Goal: Information Seeking & Learning: Learn about a topic

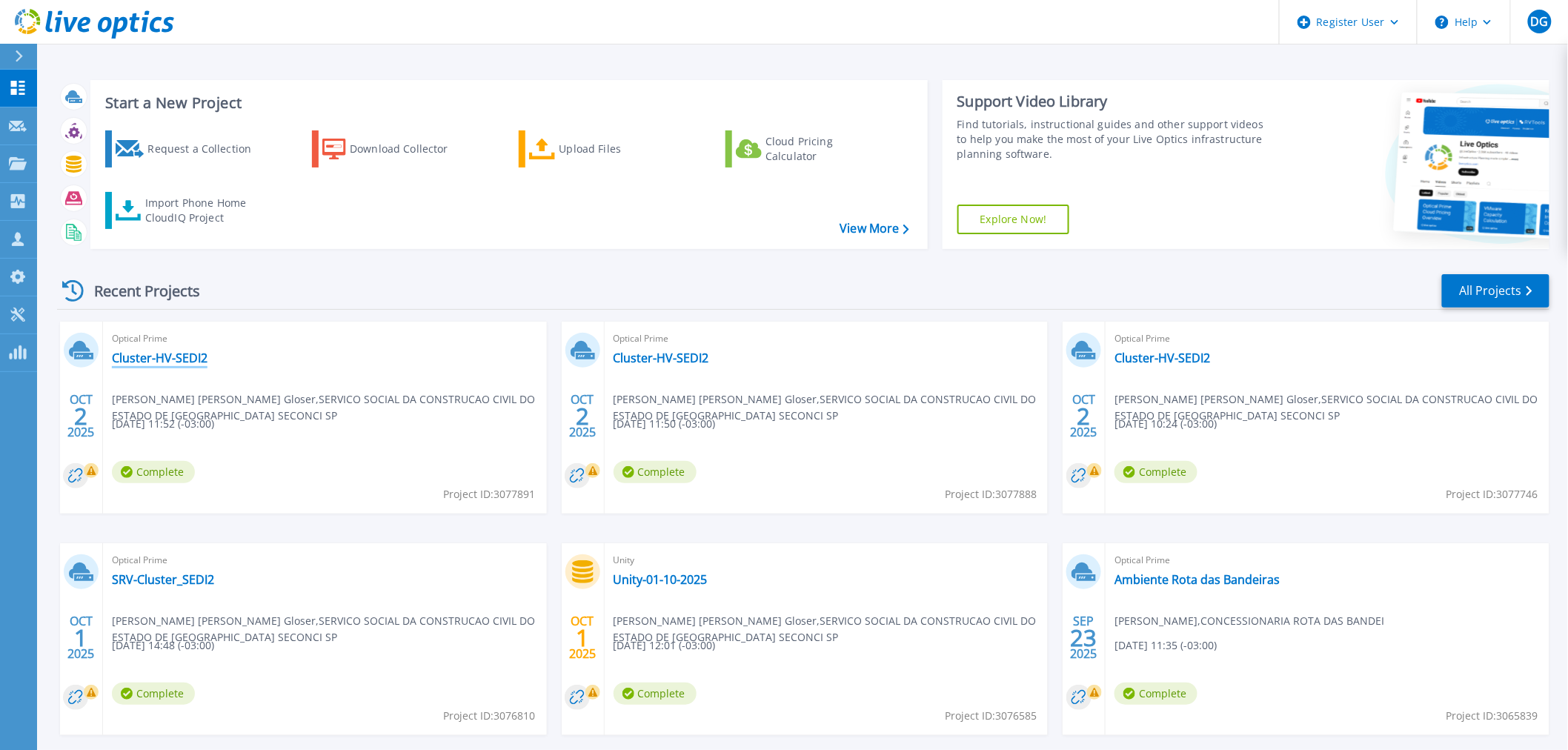
click at [173, 361] on link "Cluster-HV-SEDI2" at bounding box center [160, 359] width 96 height 15
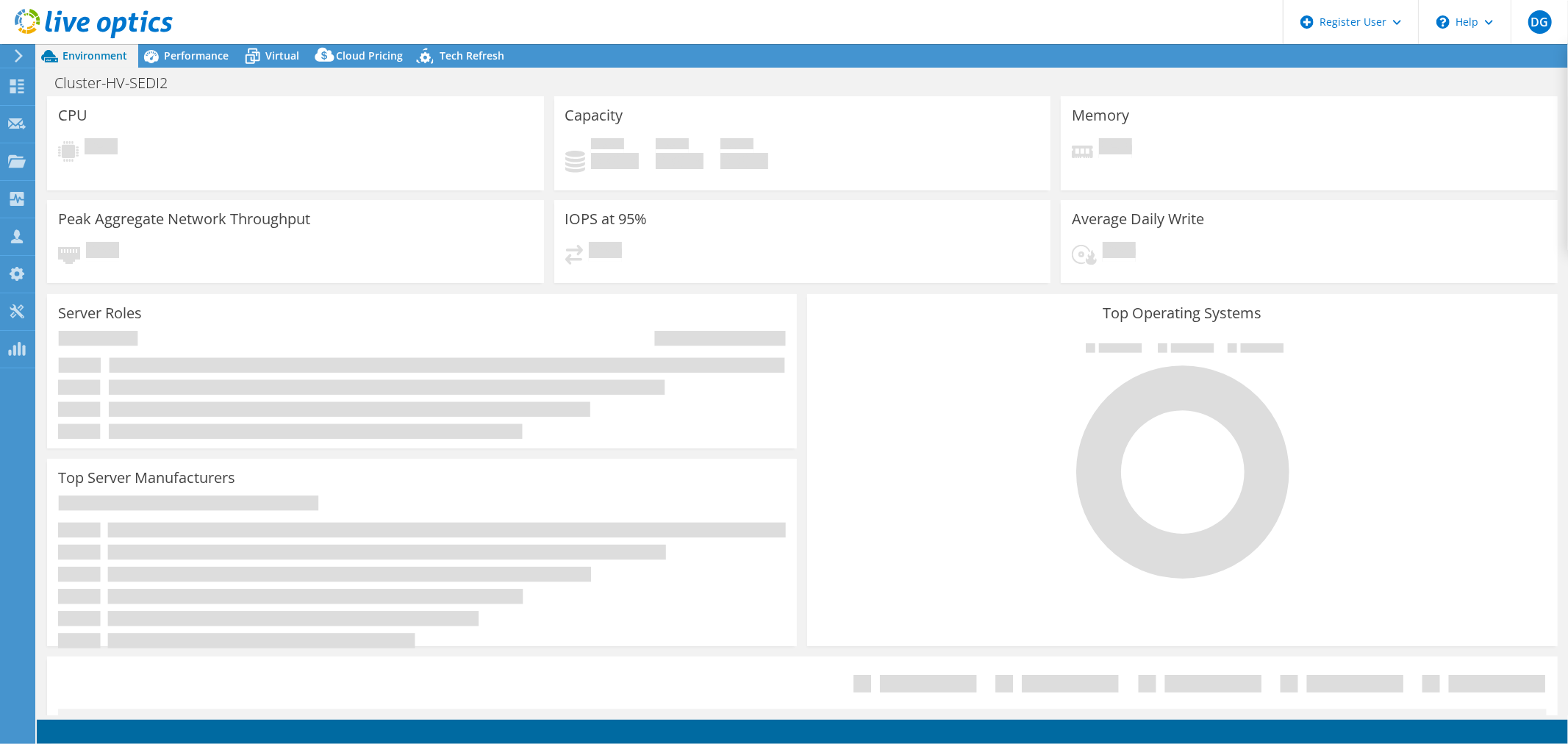
select select "USD"
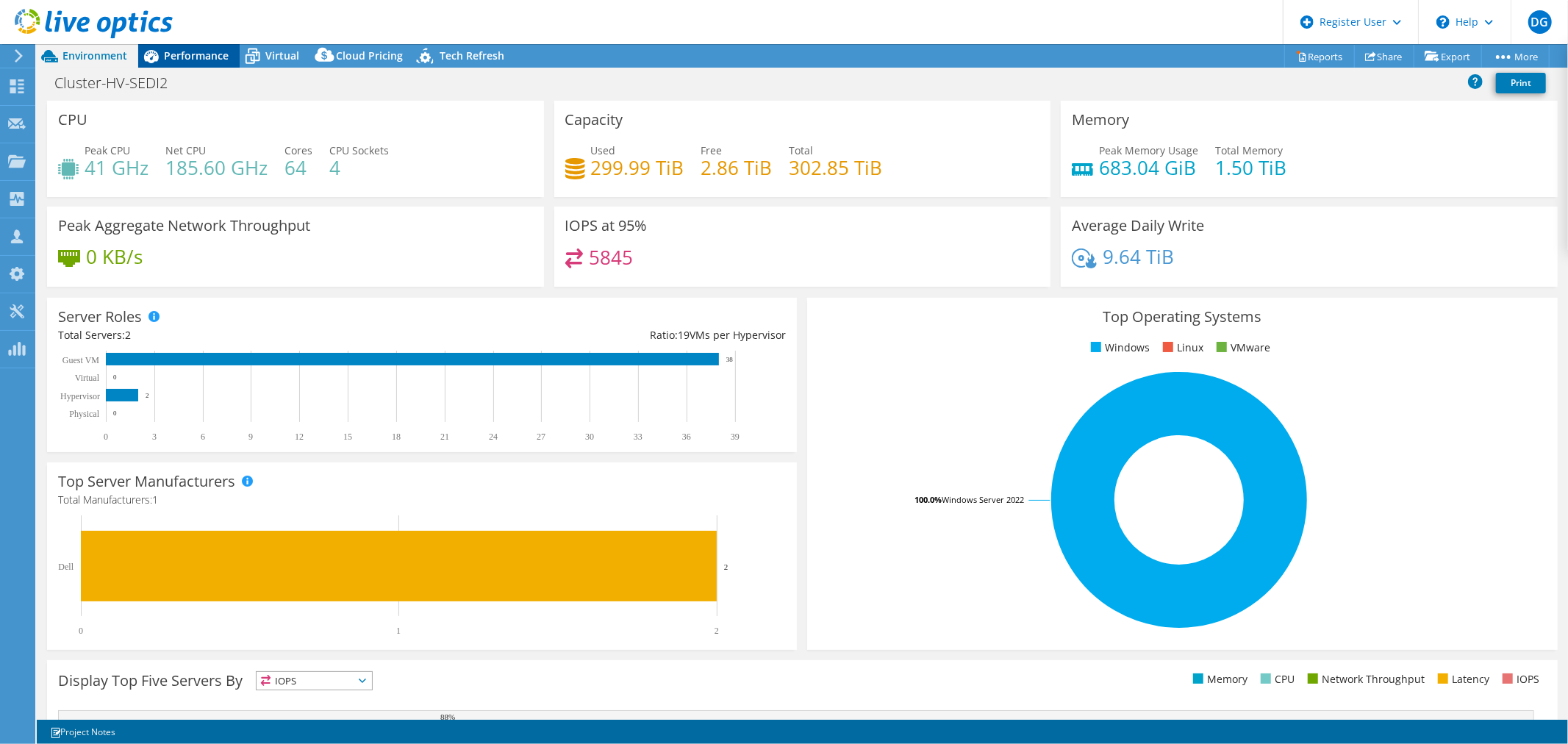
click at [182, 63] on div "Performance" at bounding box center [189, 56] width 101 height 24
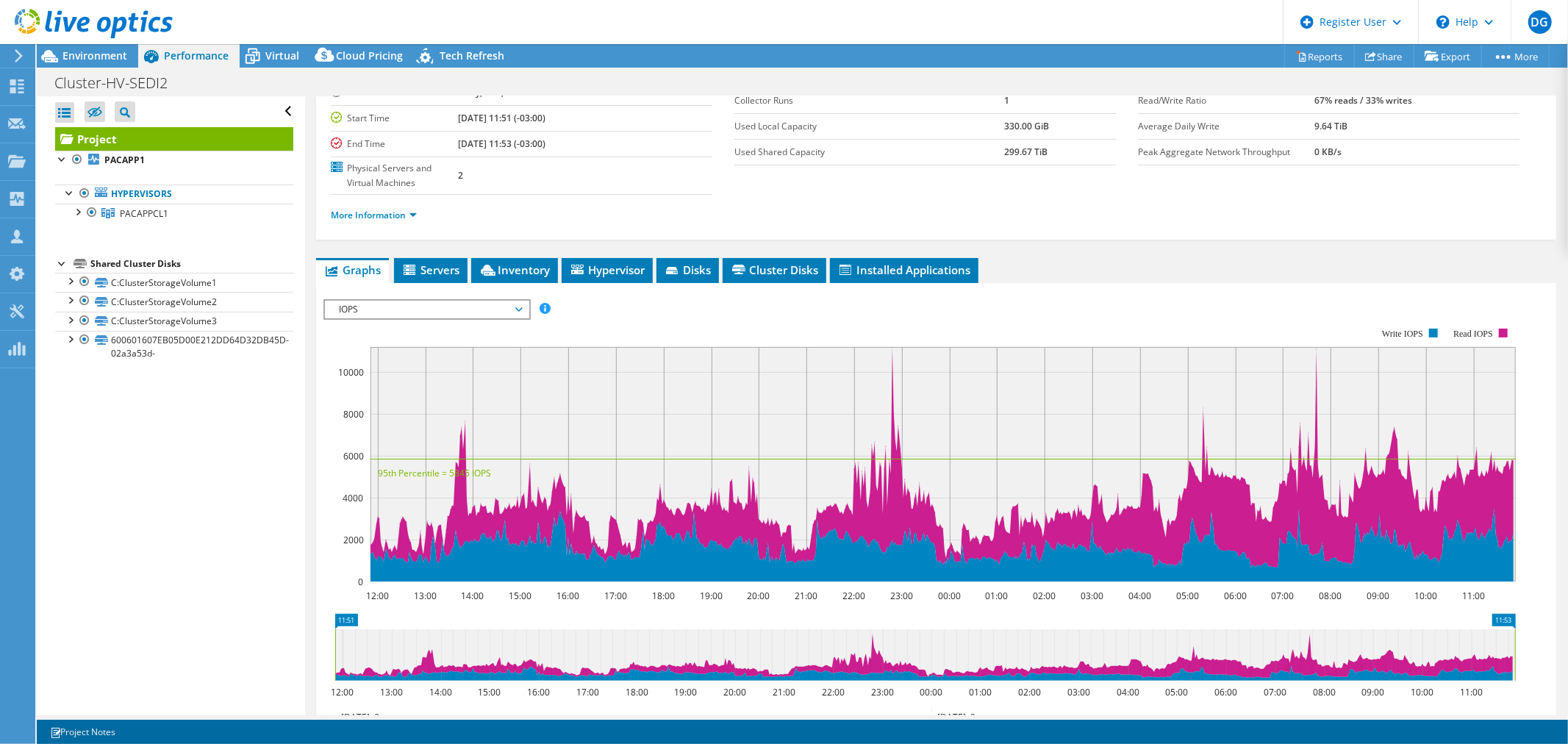
scroll to position [163, 0]
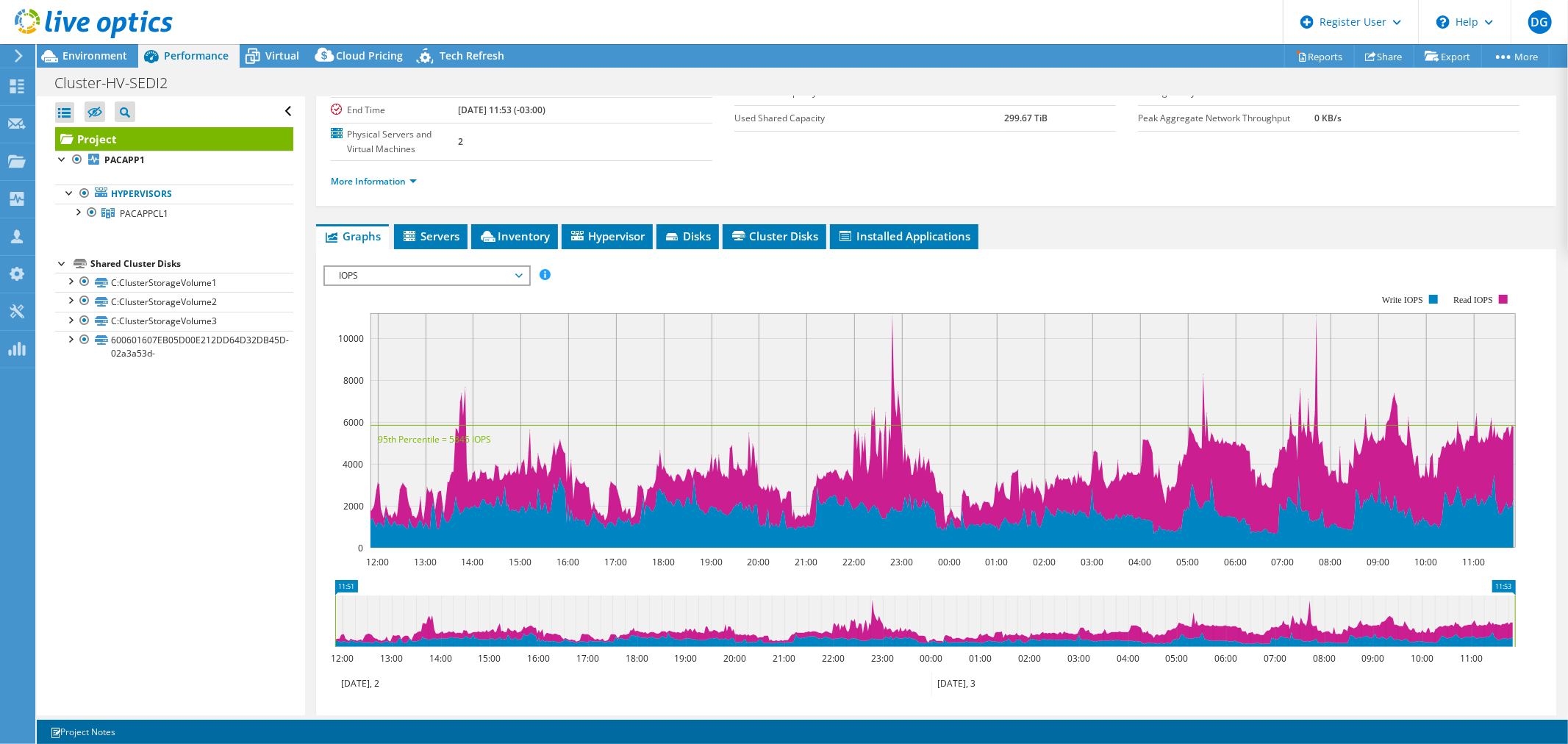
click at [513, 277] on span "IOPS" at bounding box center [426, 275] width 189 height 18
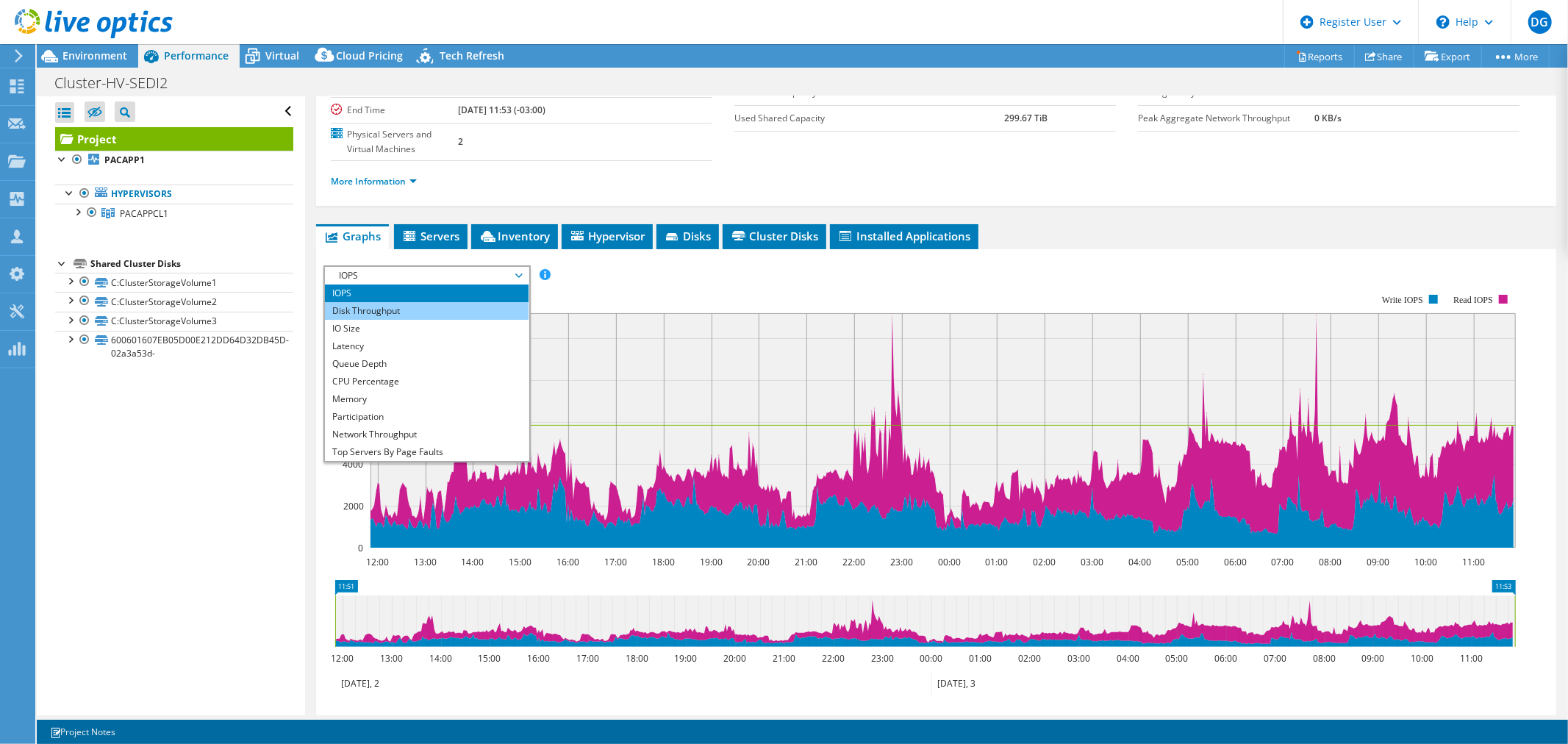
click at [420, 314] on li "Disk Throughput" at bounding box center [427, 311] width 204 height 18
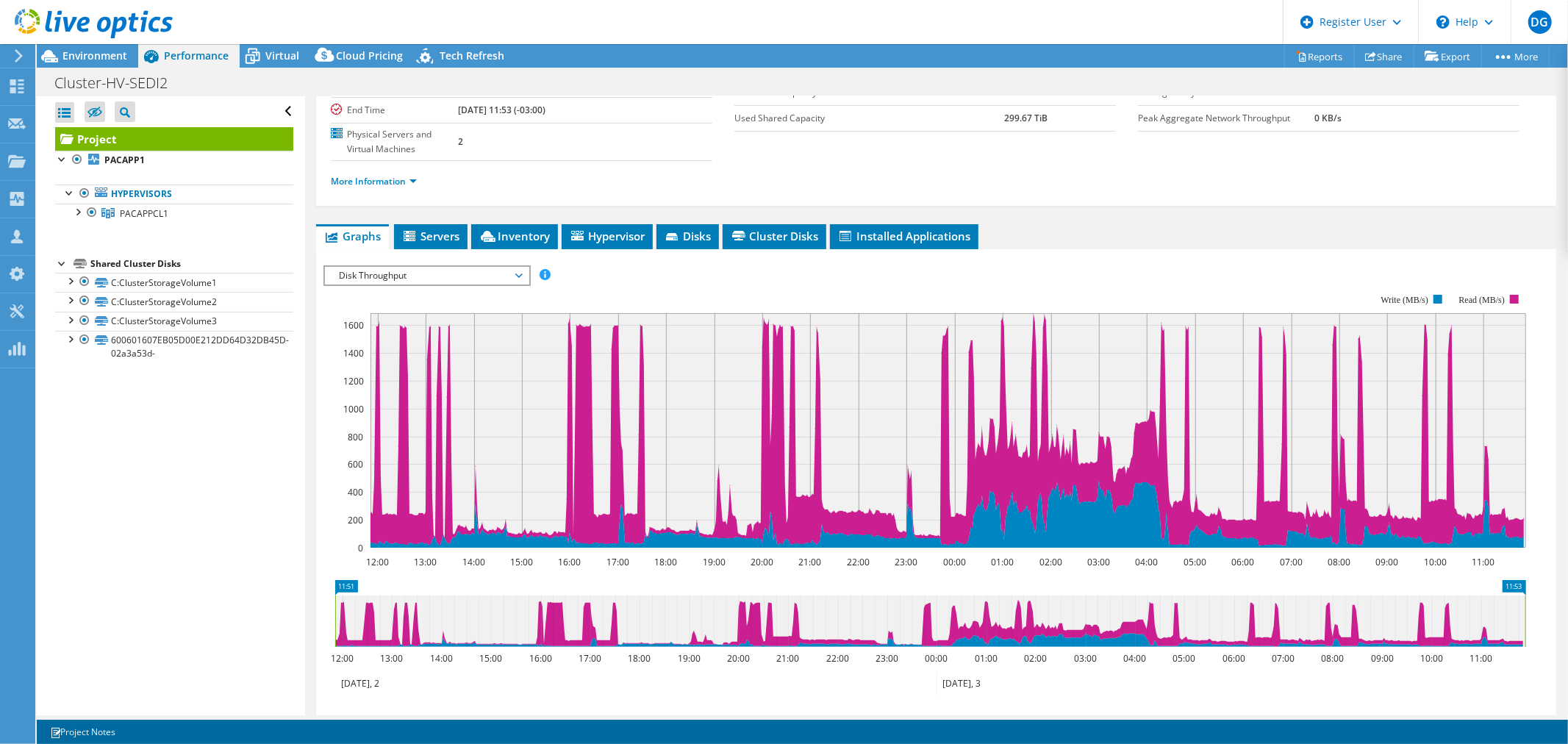
click at [488, 280] on span "Disk Throughput" at bounding box center [426, 275] width 189 height 18
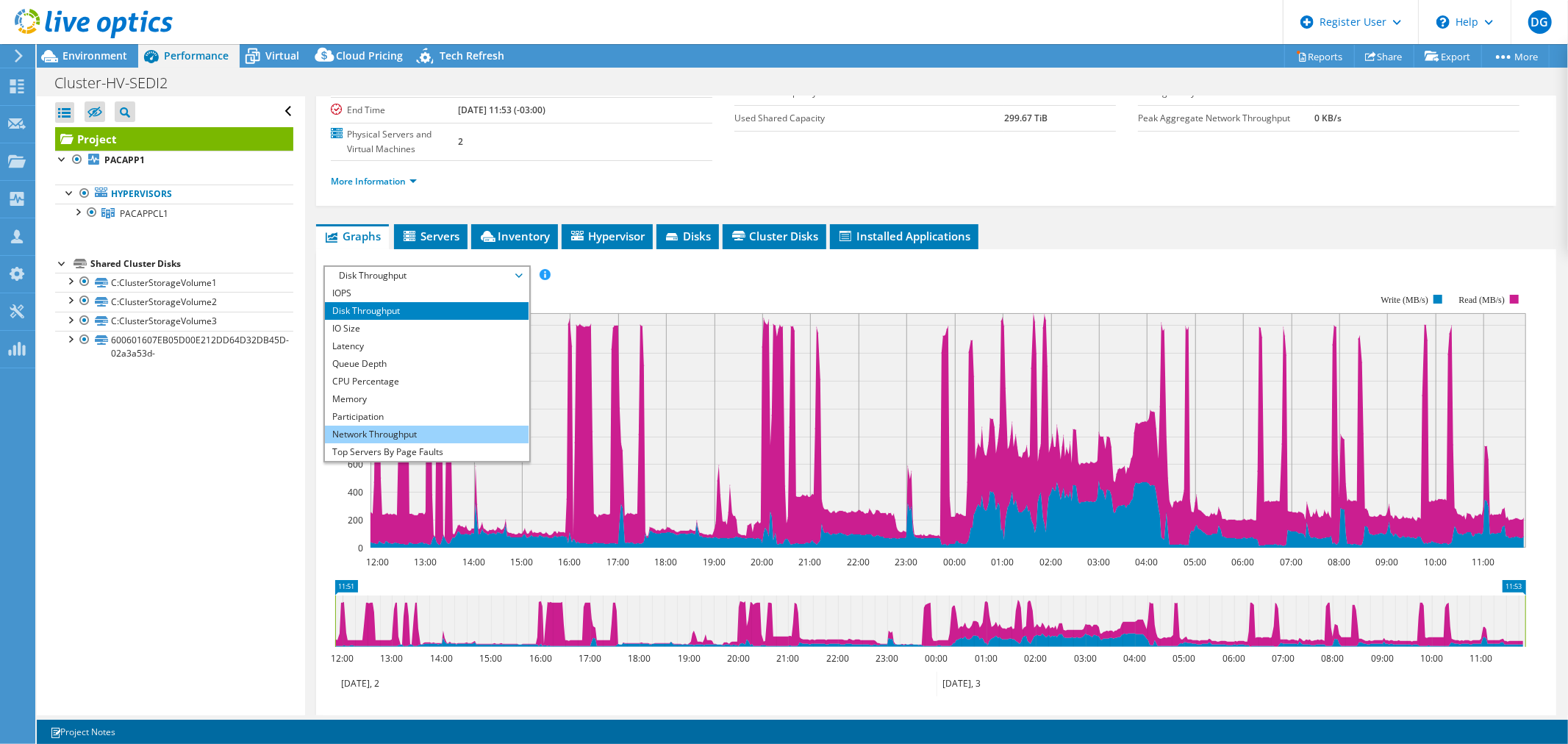
click at [460, 430] on li "Network Throughput" at bounding box center [427, 435] width 204 height 18
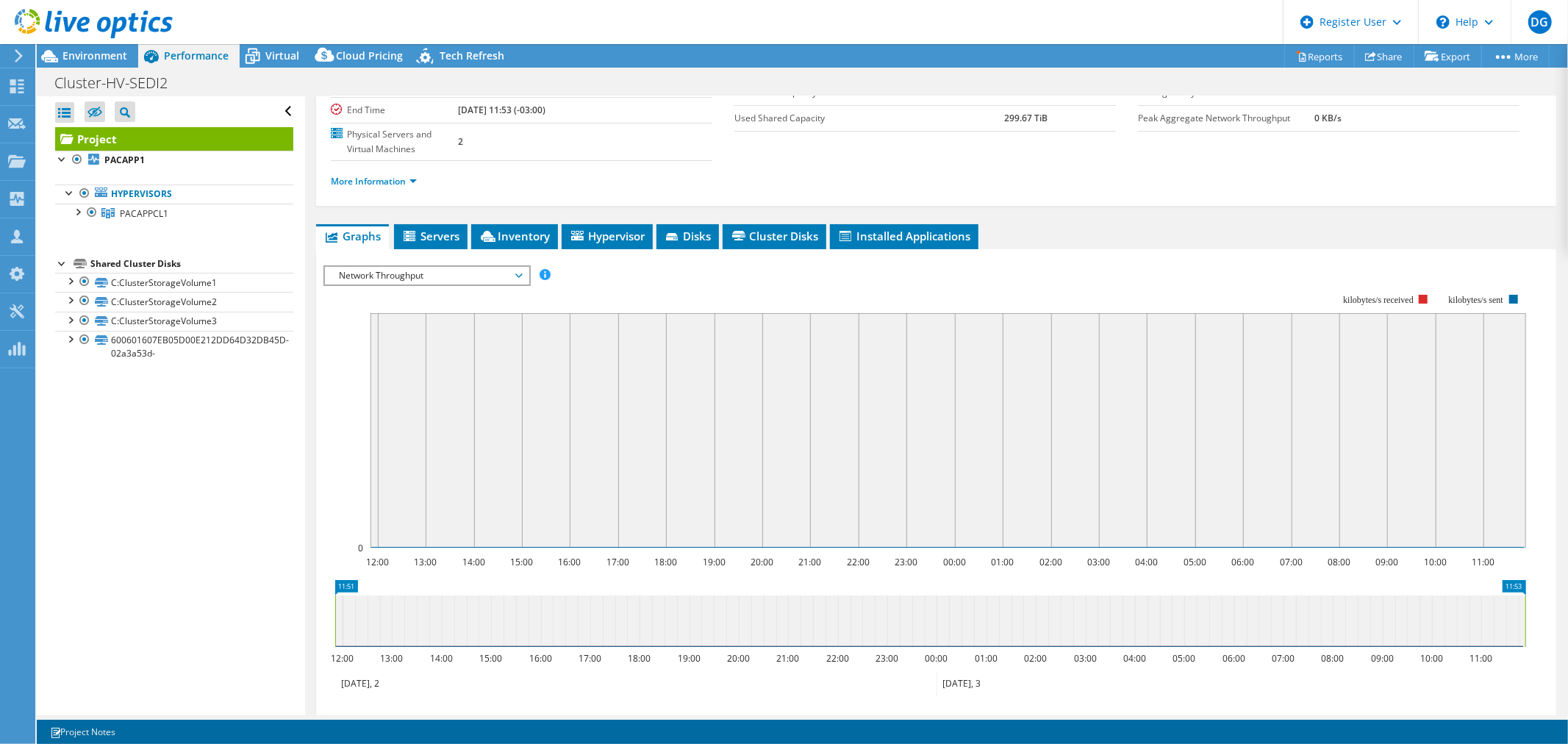
click at [496, 270] on span "Network Throughput" at bounding box center [426, 275] width 189 height 18
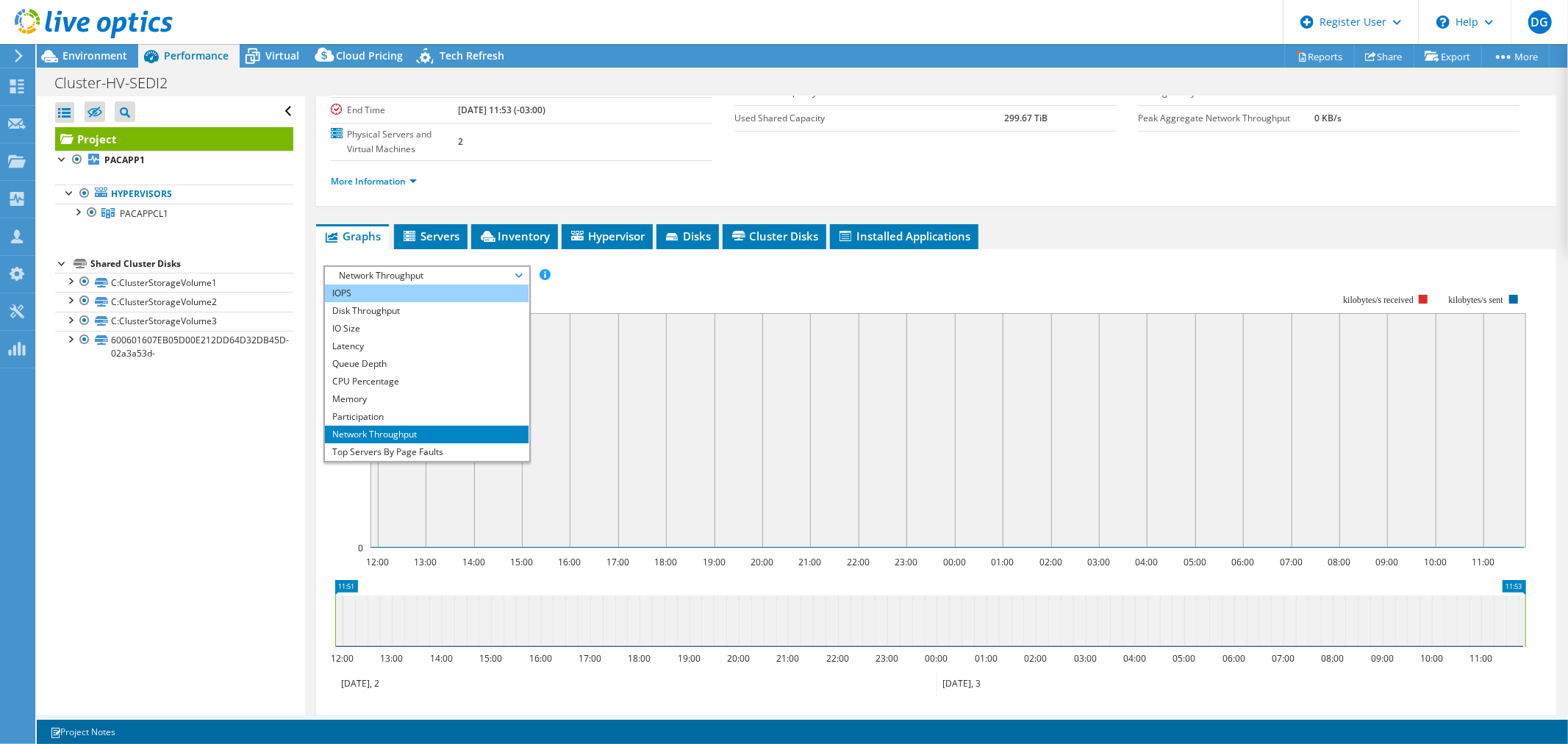
click at [423, 296] on li "IOPS" at bounding box center [427, 293] width 204 height 18
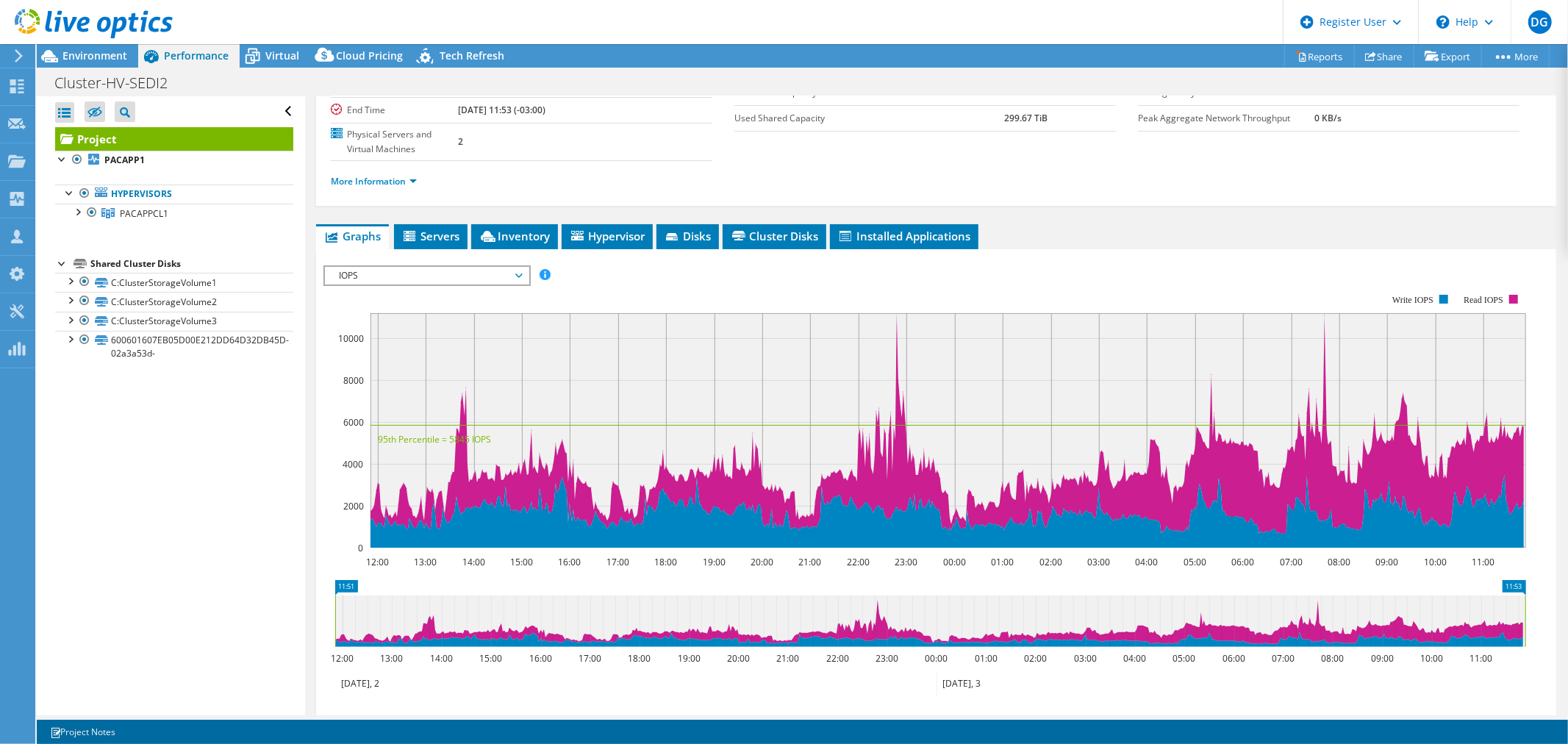
click at [198, 502] on div "Open All Close All Hide Excluded Nodes Project Tree Filter" at bounding box center [171, 406] width 267 height 620
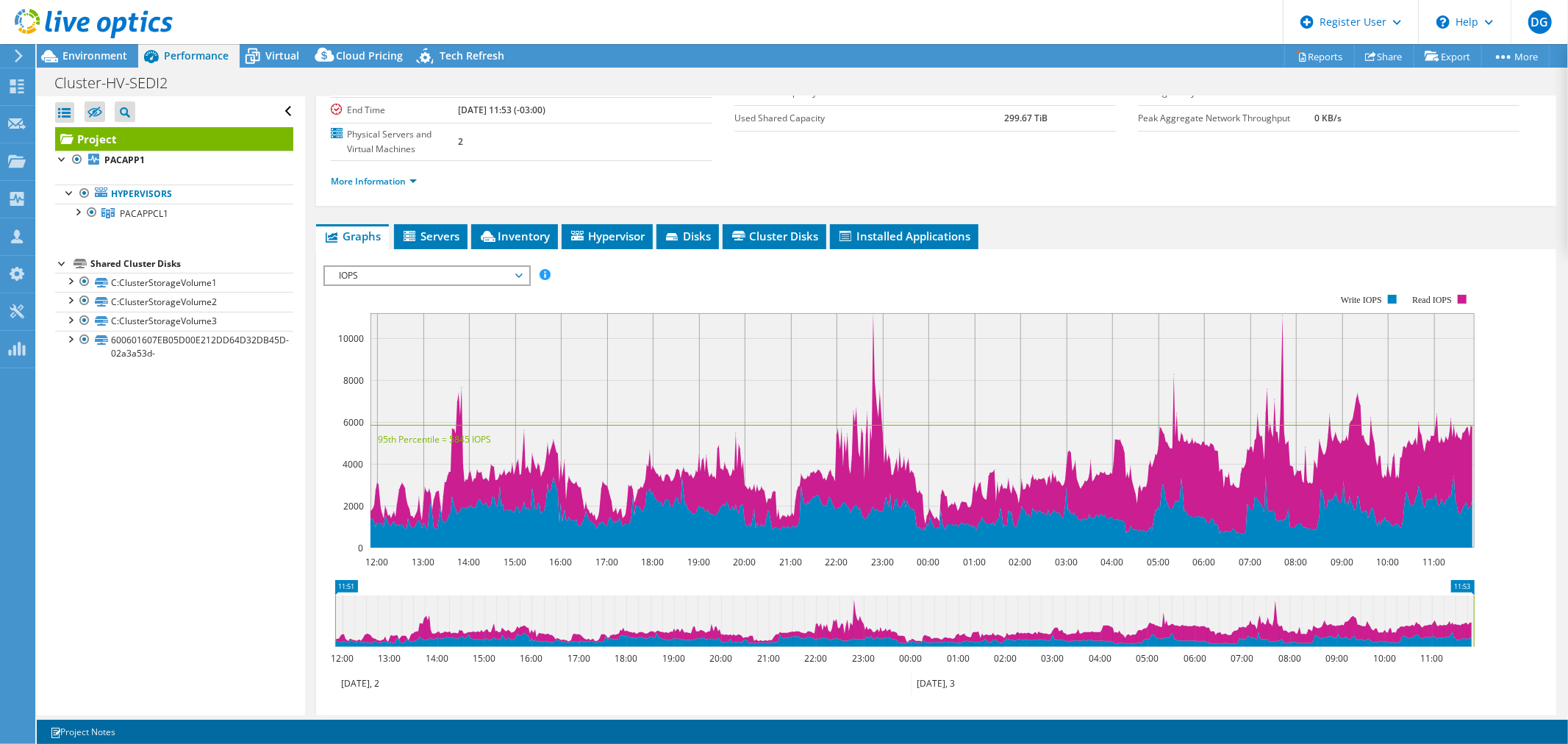
scroll to position [0, 0]
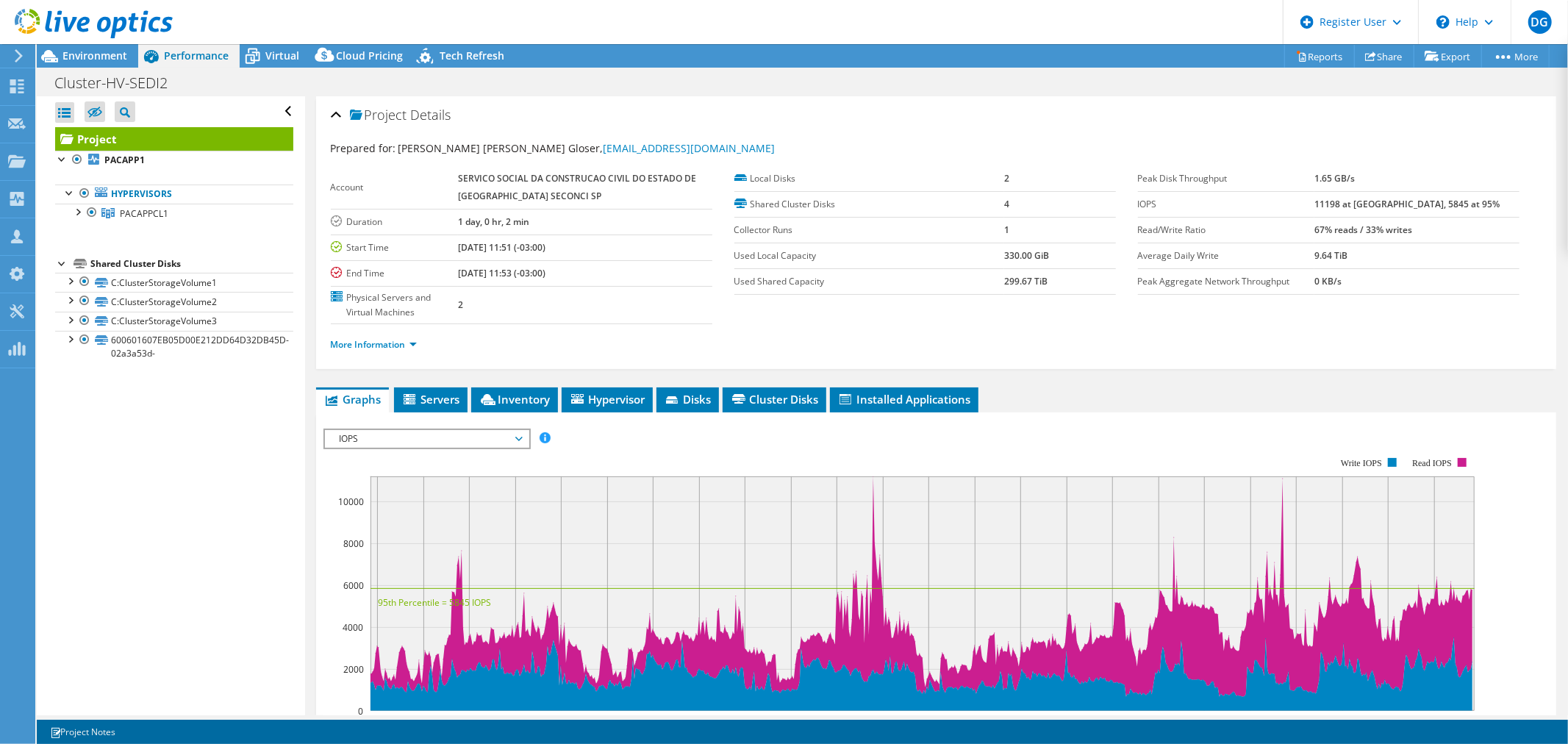
click at [90, 20] on icon at bounding box center [94, 24] width 158 height 30
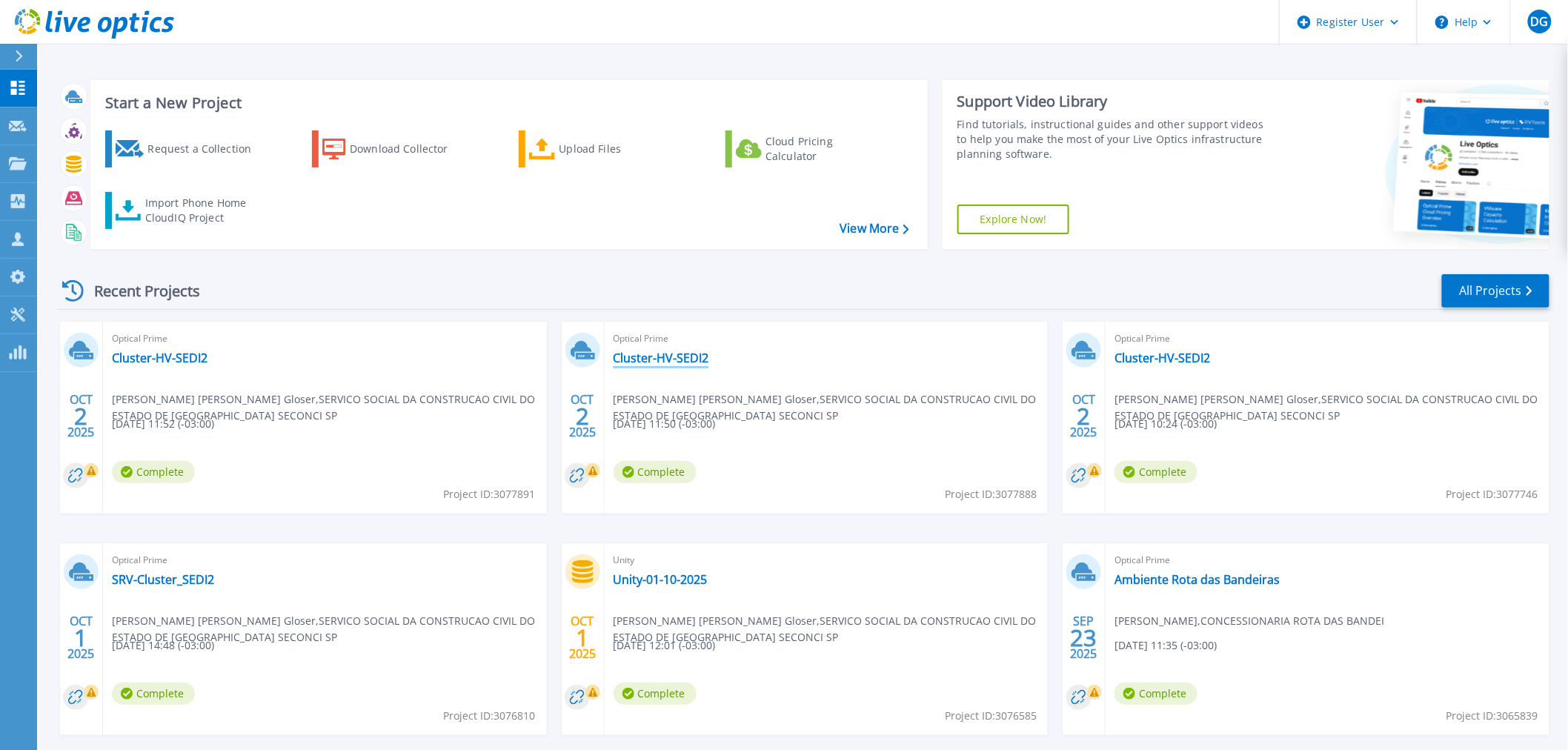
click at [677, 364] on link "Cluster-HV-SEDI2" at bounding box center [662, 359] width 96 height 15
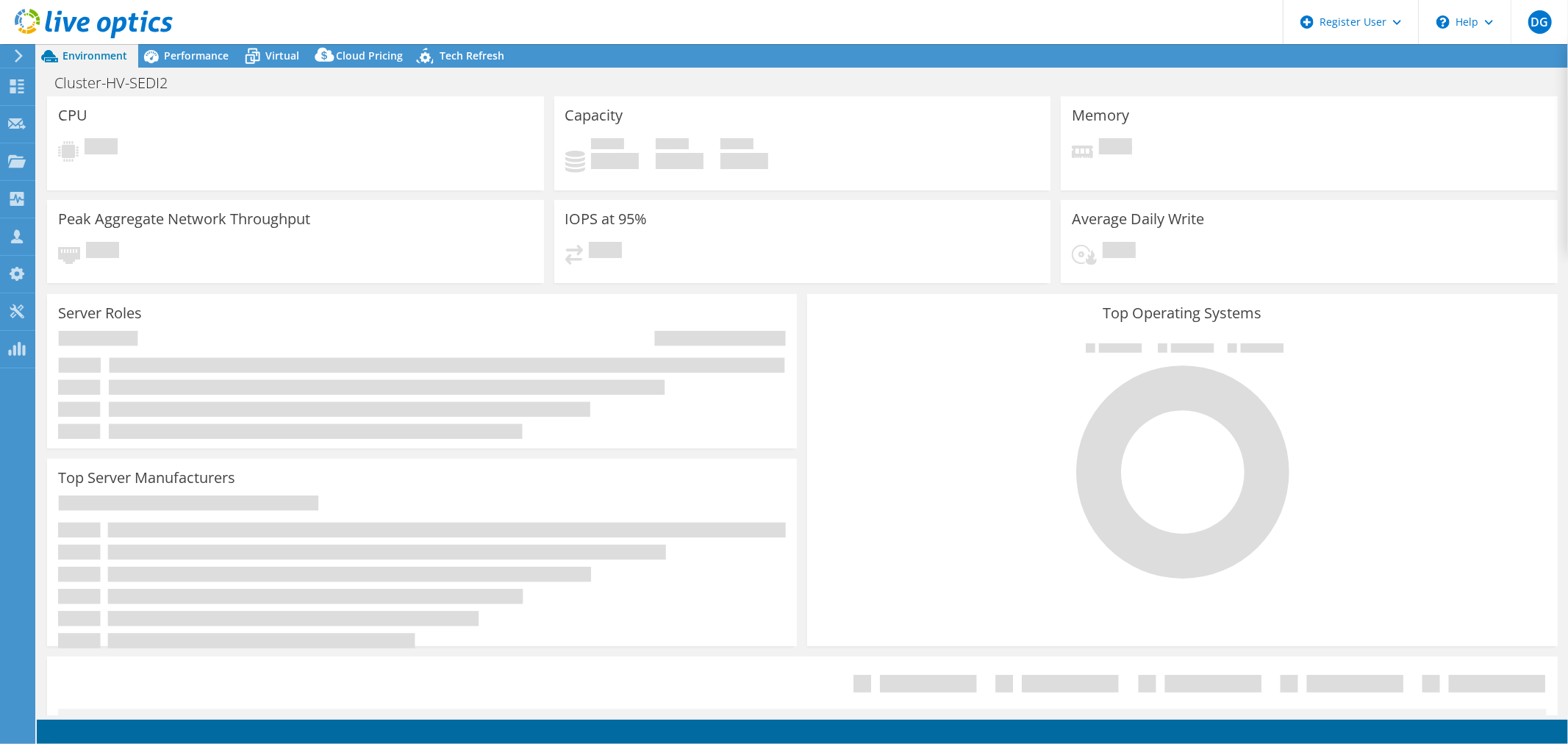
select select "USD"
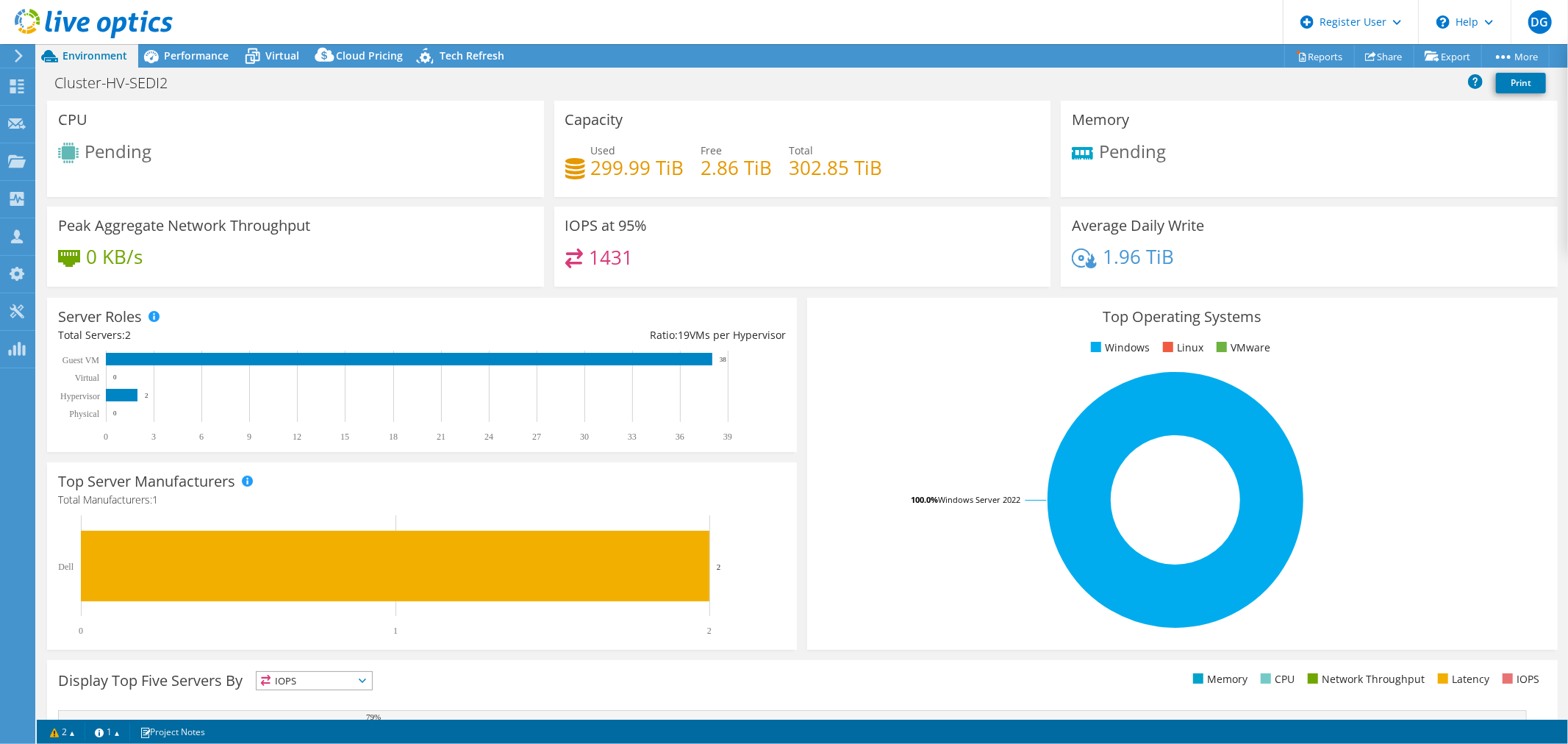
click at [121, 25] on icon at bounding box center [94, 24] width 158 height 30
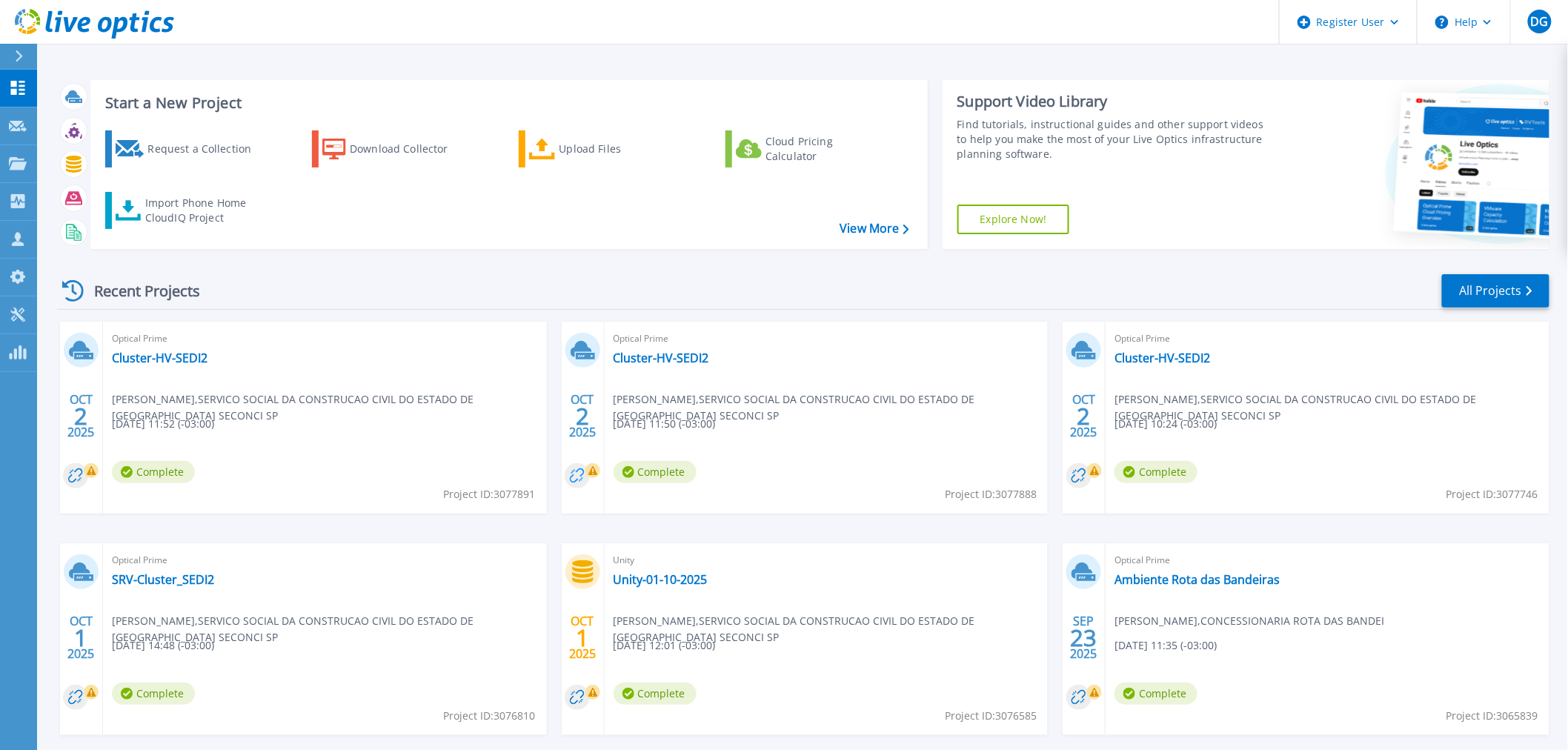
click at [583, 482] on circle at bounding box center [577, 475] width 25 height 25
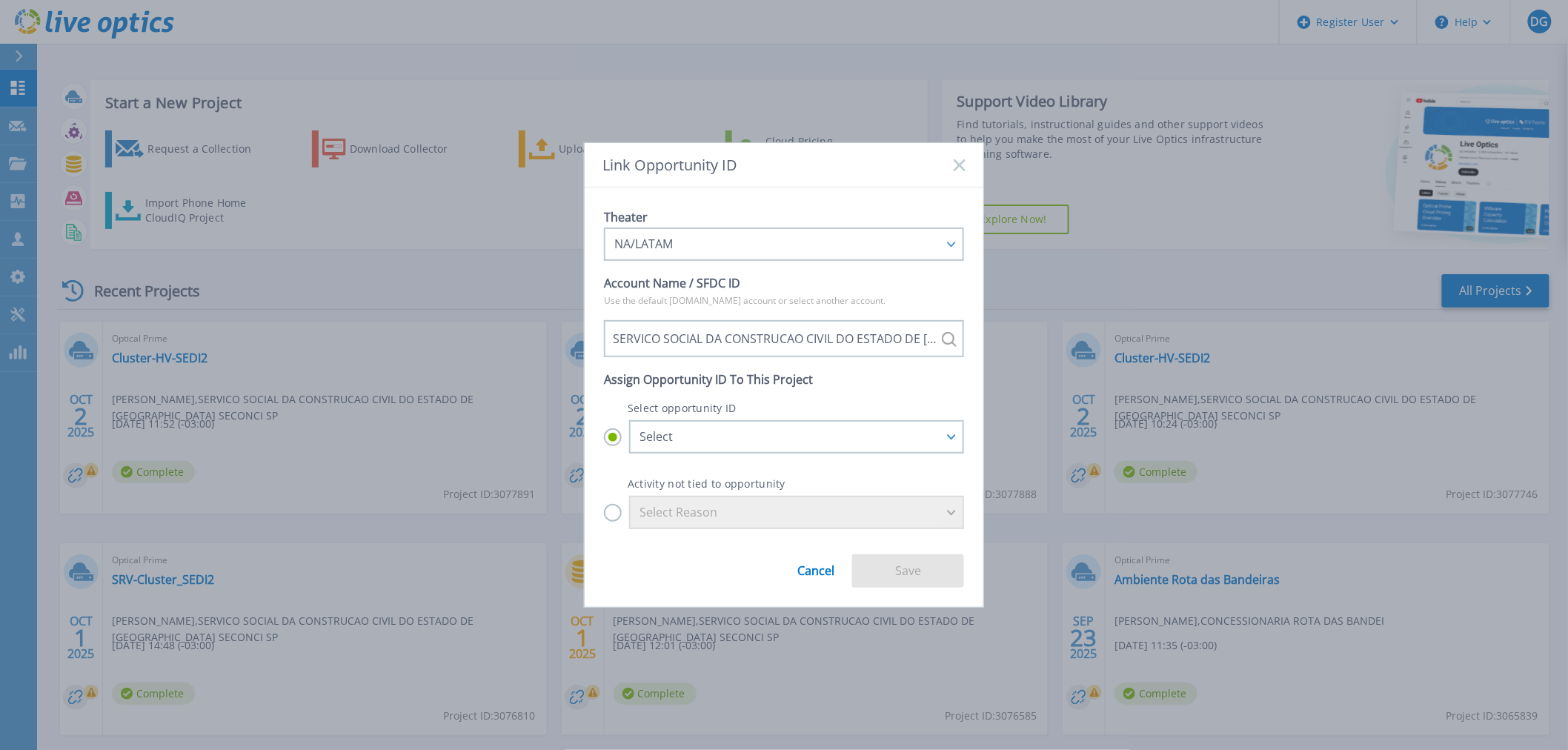
click at [817, 568] on link "Cancel" at bounding box center [816, 565] width 37 height 25
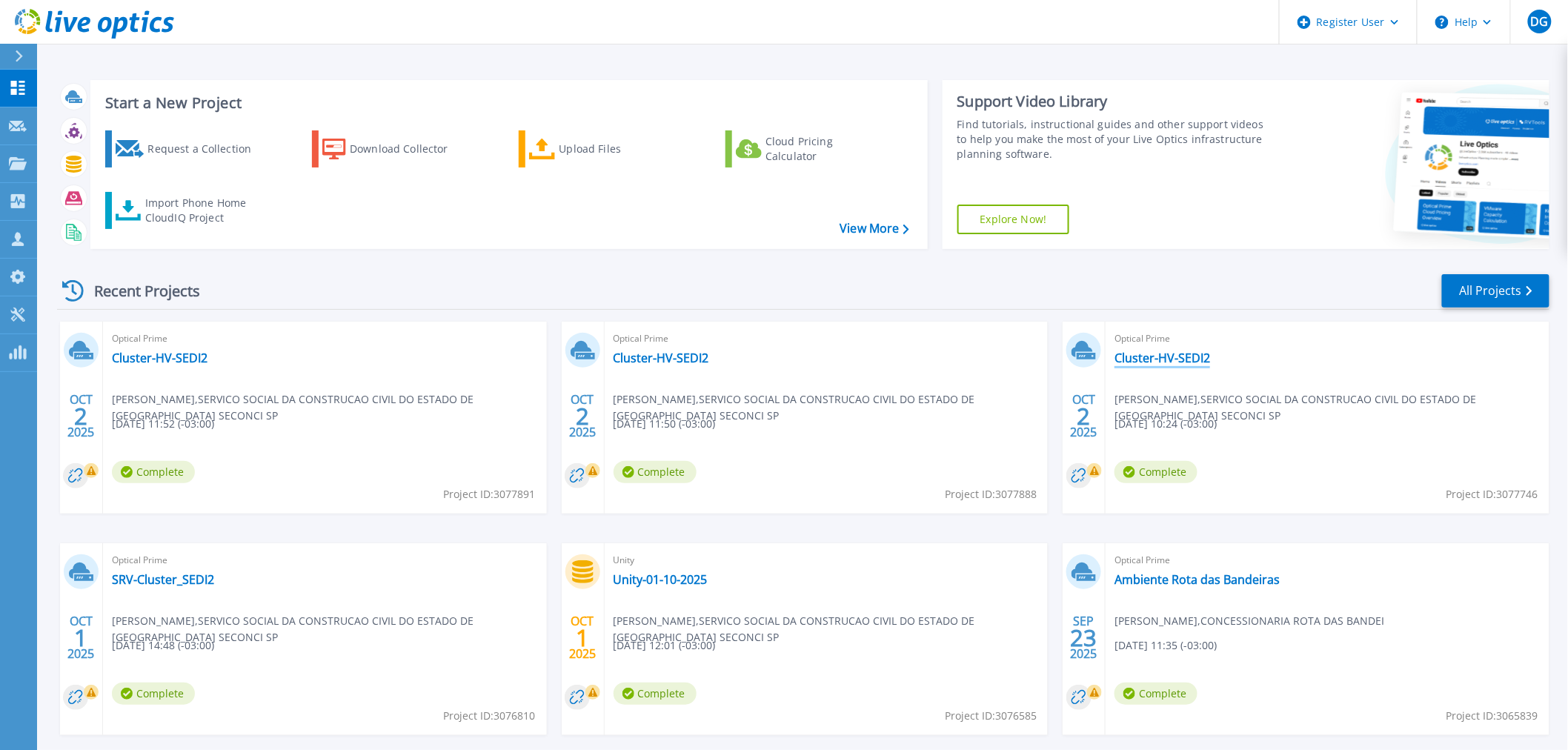
click at [1152, 362] on link "Cluster-HV-SEDI2" at bounding box center [1163, 359] width 96 height 15
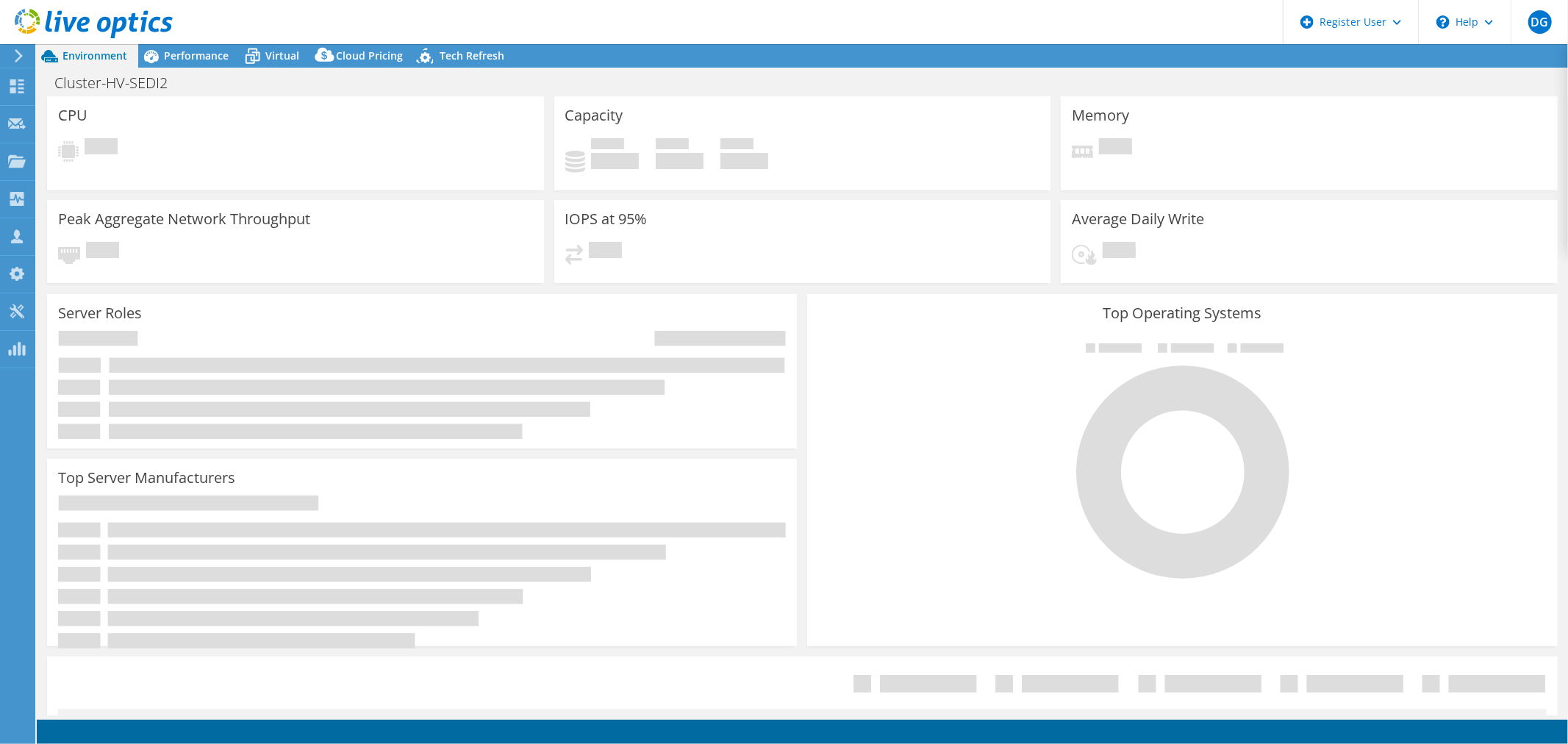
select select "USD"
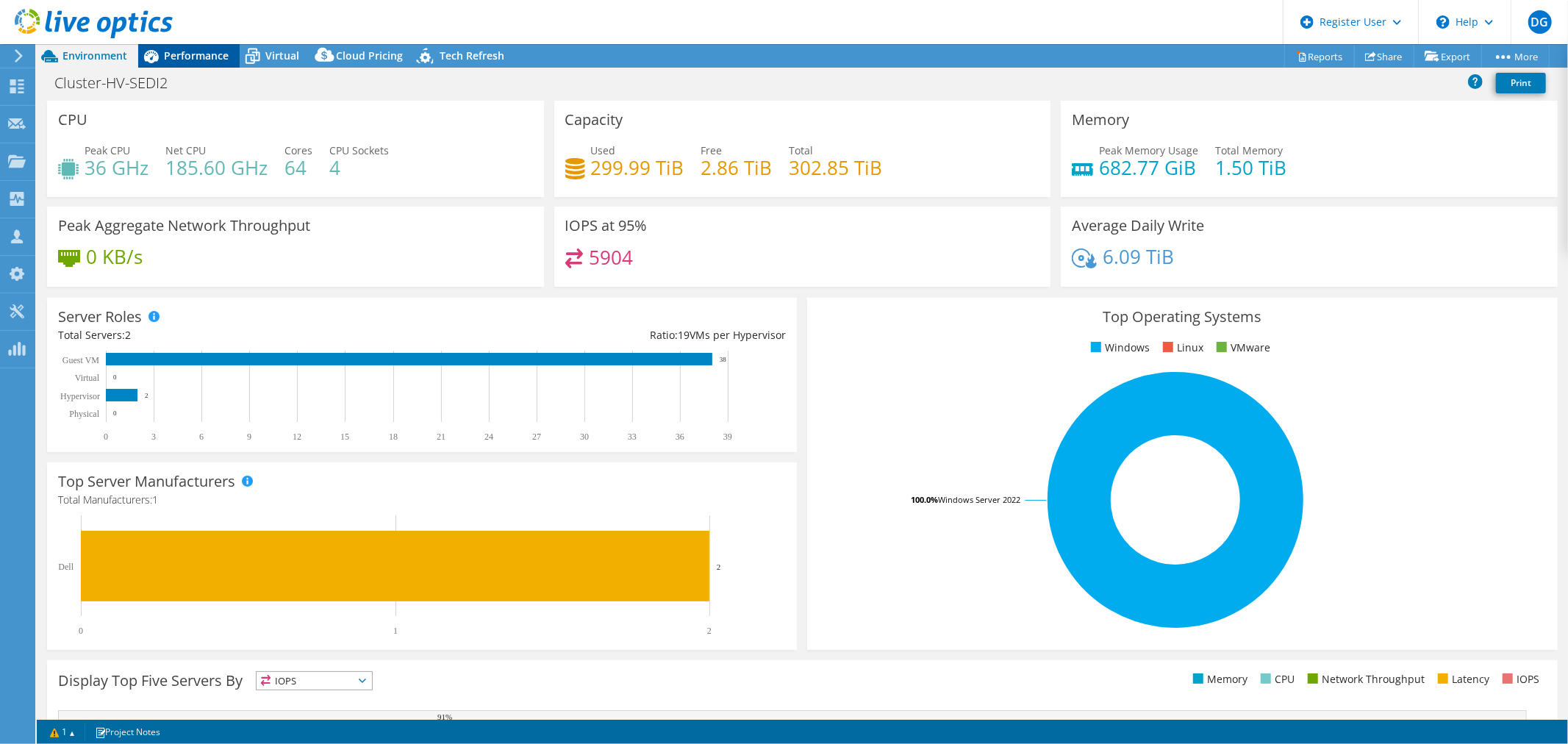
click at [184, 61] on span "Performance" at bounding box center [196, 55] width 65 height 14
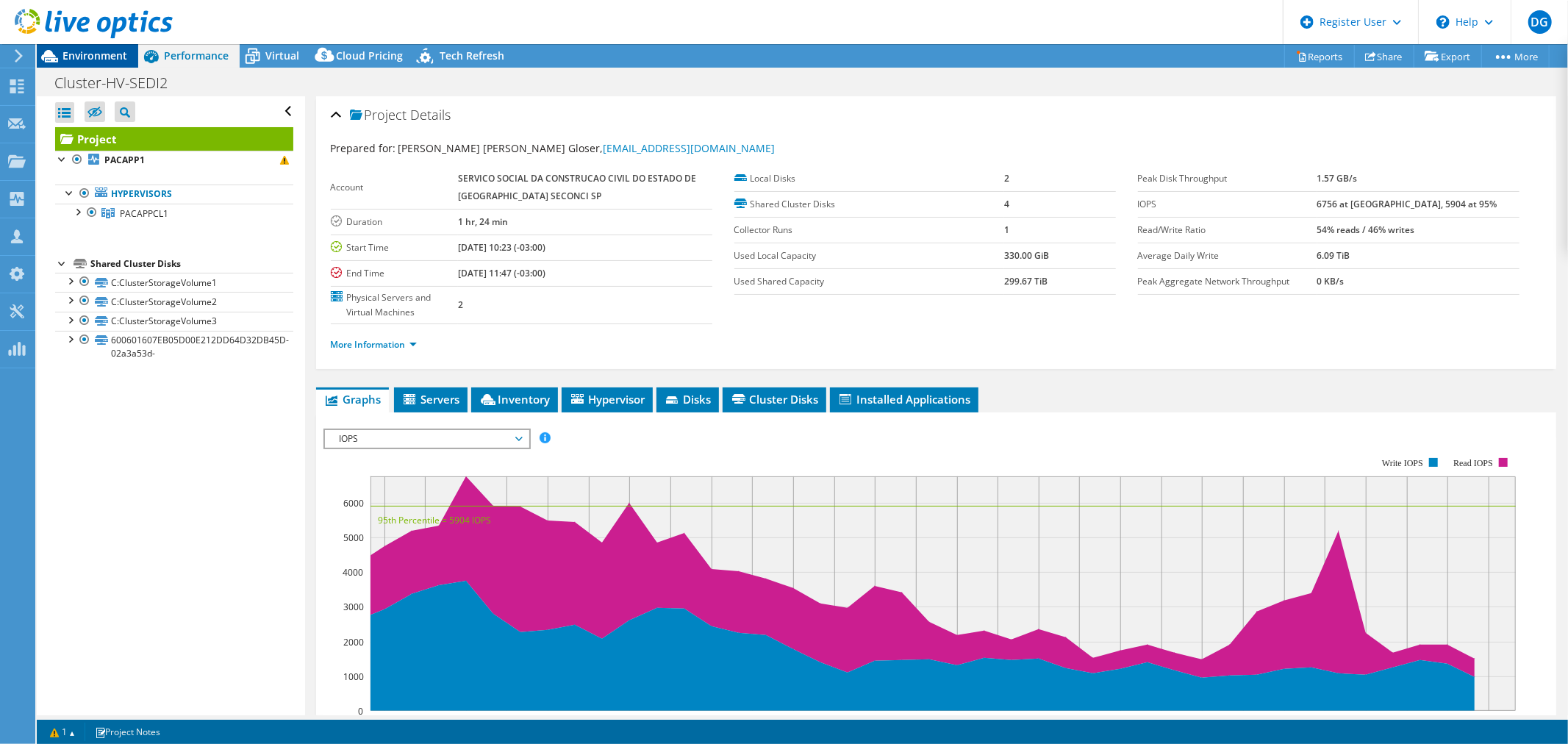
click at [99, 55] on span "Environment" at bounding box center [95, 55] width 65 height 14
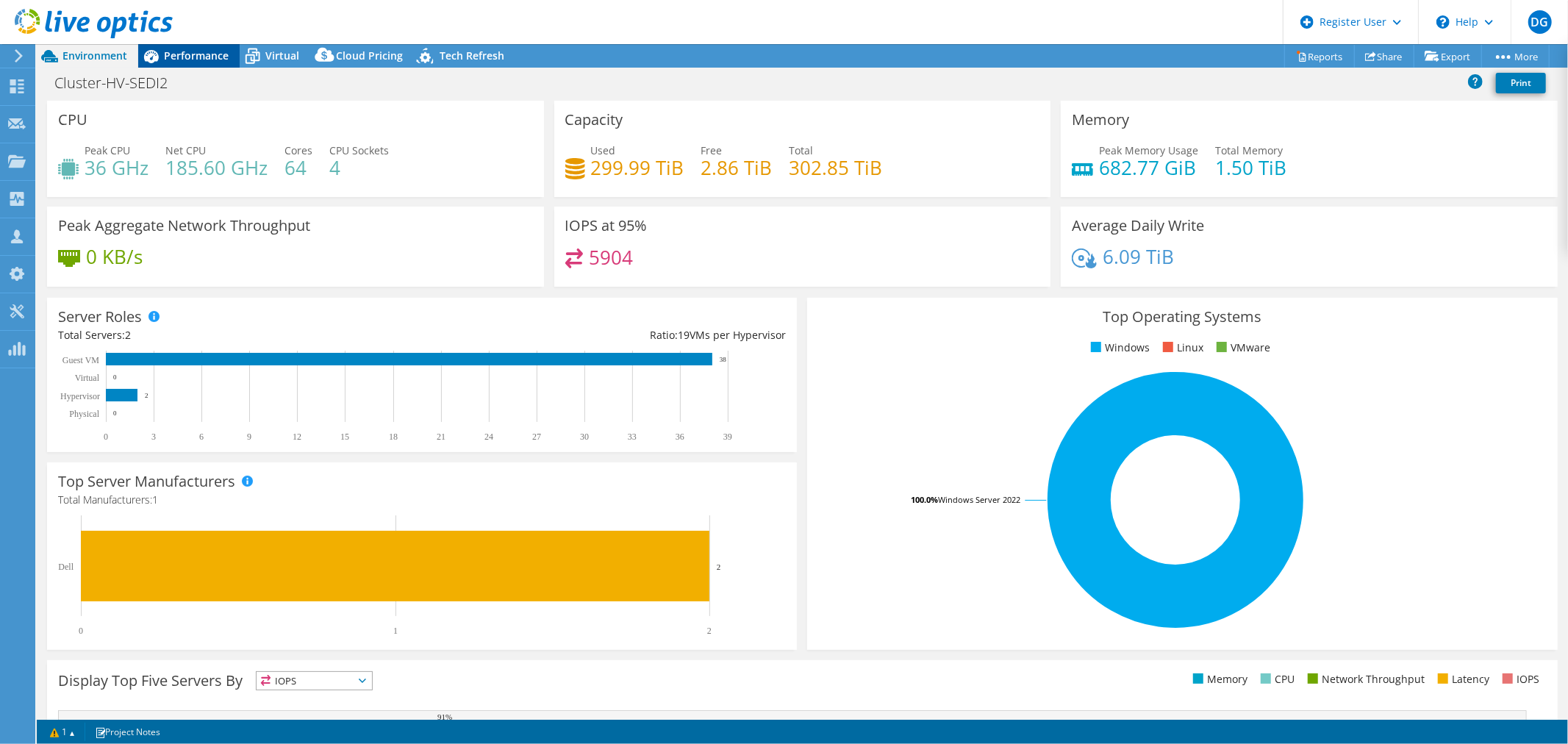
click at [195, 54] on span "Performance" at bounding box center [196, 55] width 65 height 14
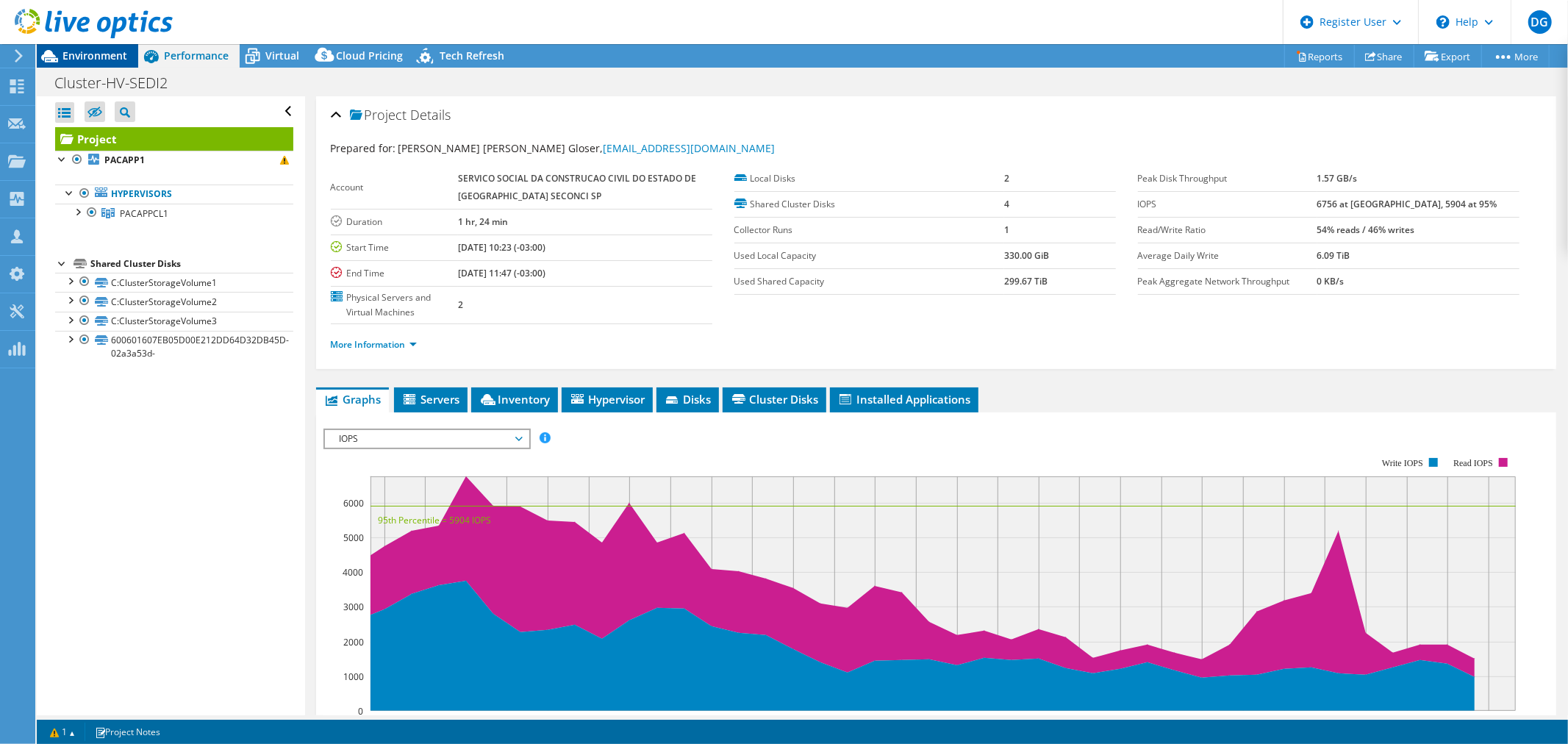
click at [72, 53] on span "Environment" at bounding box center [95, 55] width 65 height 14
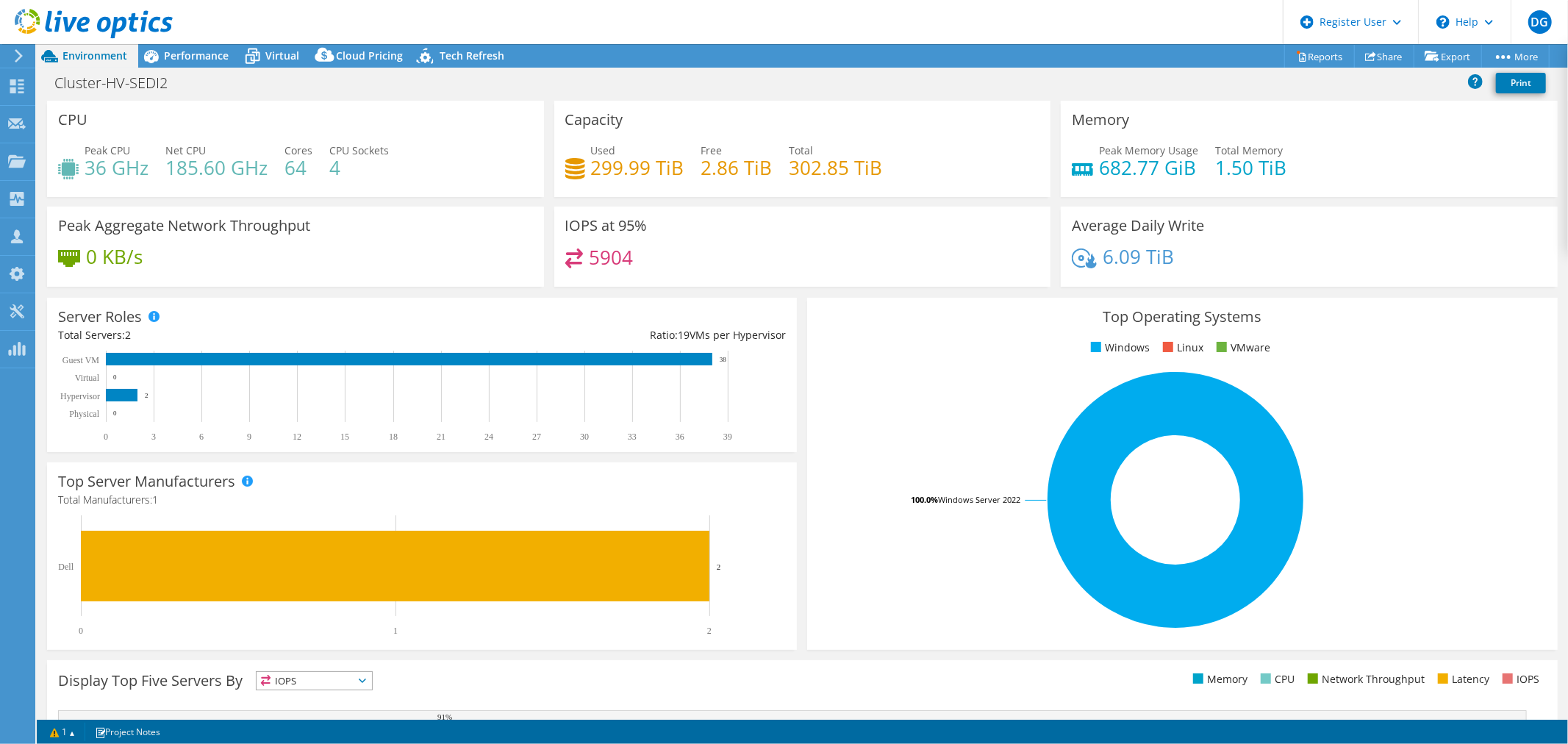
click at [107, 19] on use at bounding box center [94, 23] width 158 height 29
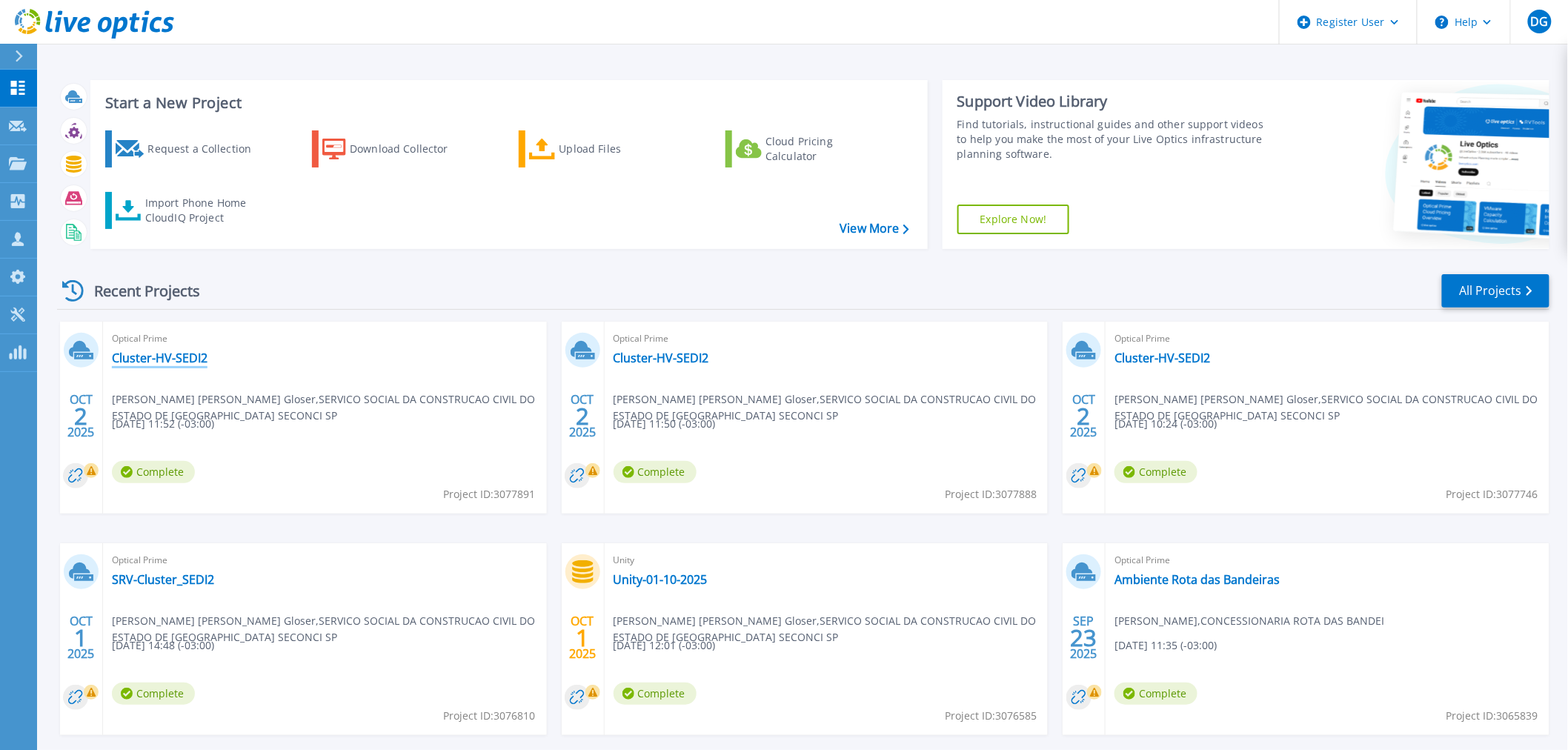
click at [153, 359] on link "Cluster-HV-SEDI2" at bounding box center [160, 359] width 96 height 15
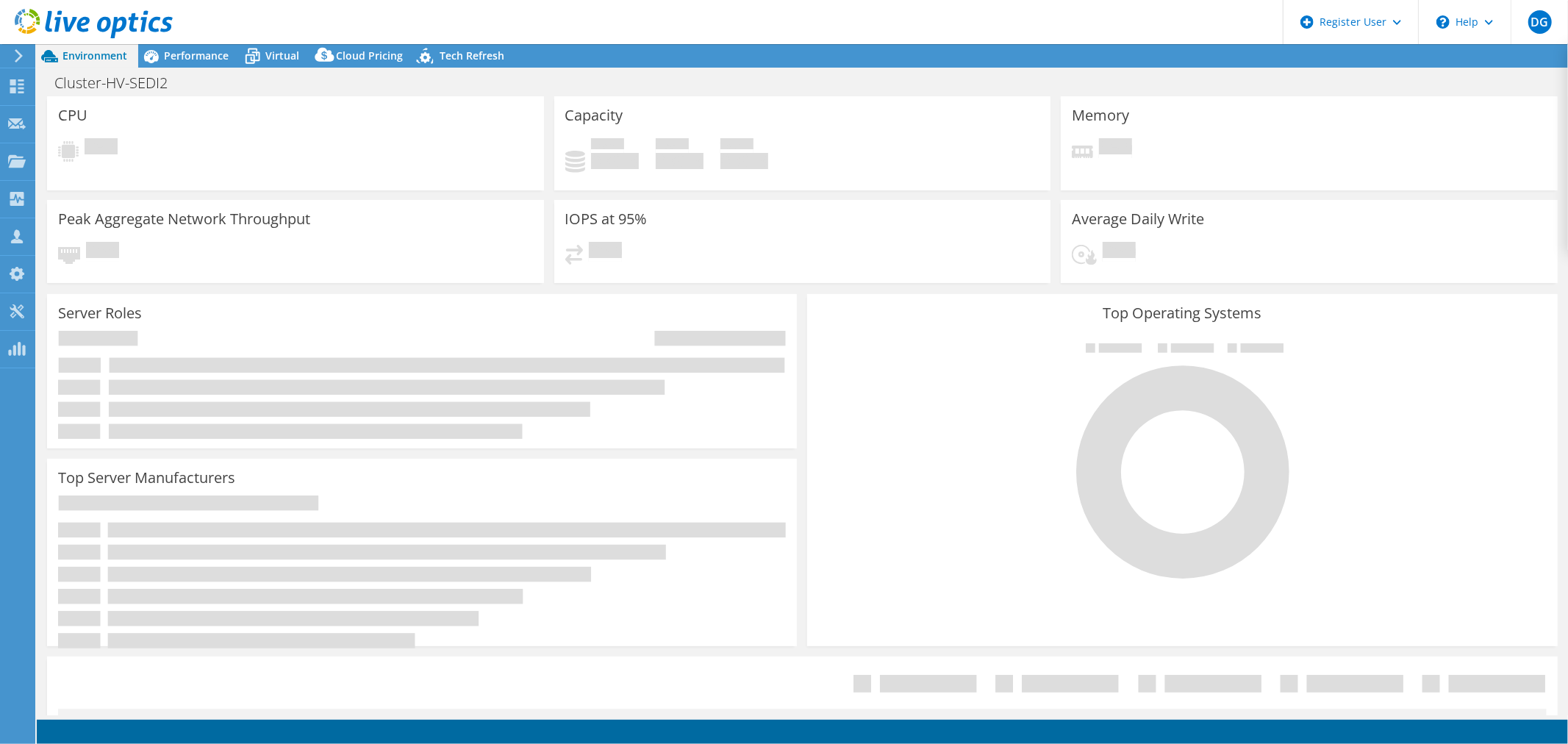
select select "USD"
